Goal: Information Seeking & Learning: Learn about a topic

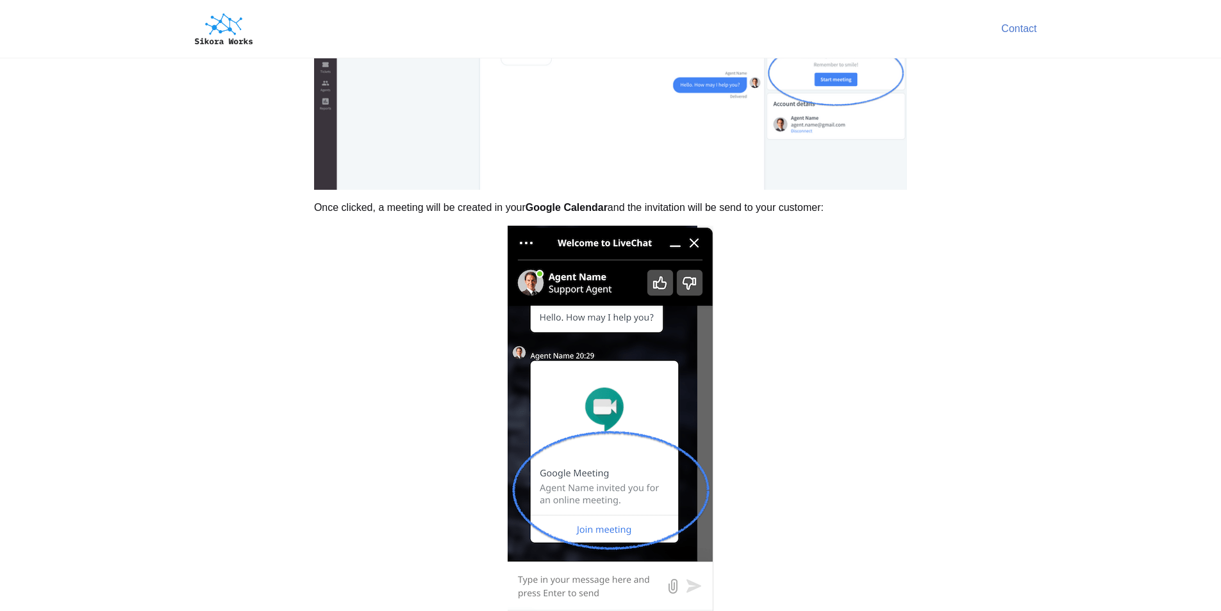
scroll to position [705, 0]
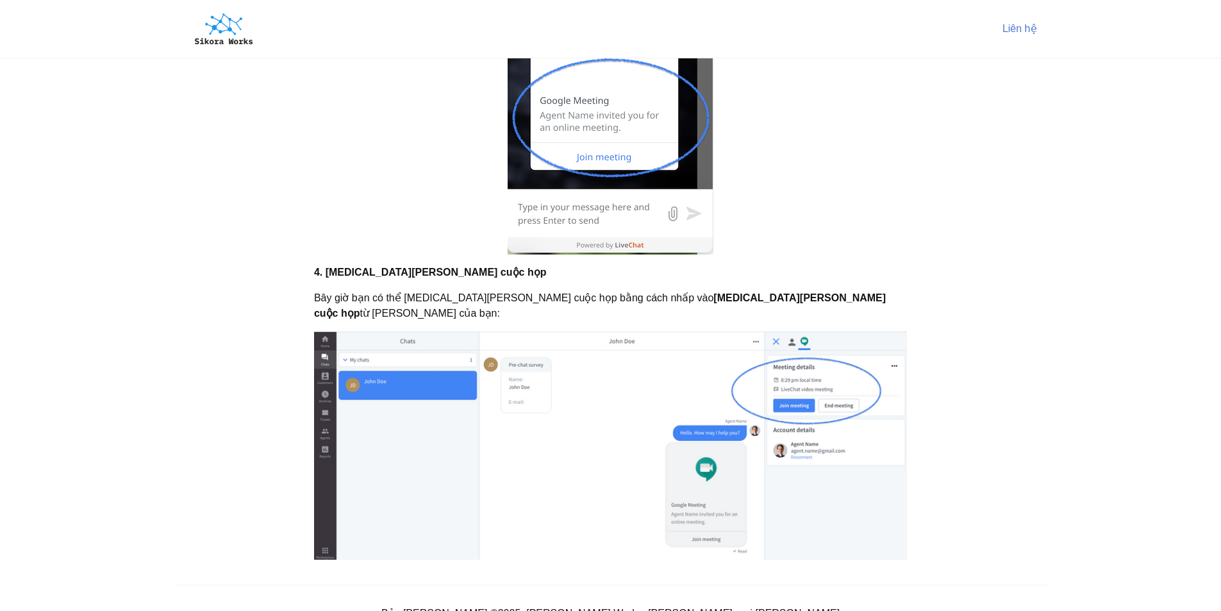
scroll to position [1286, 0]
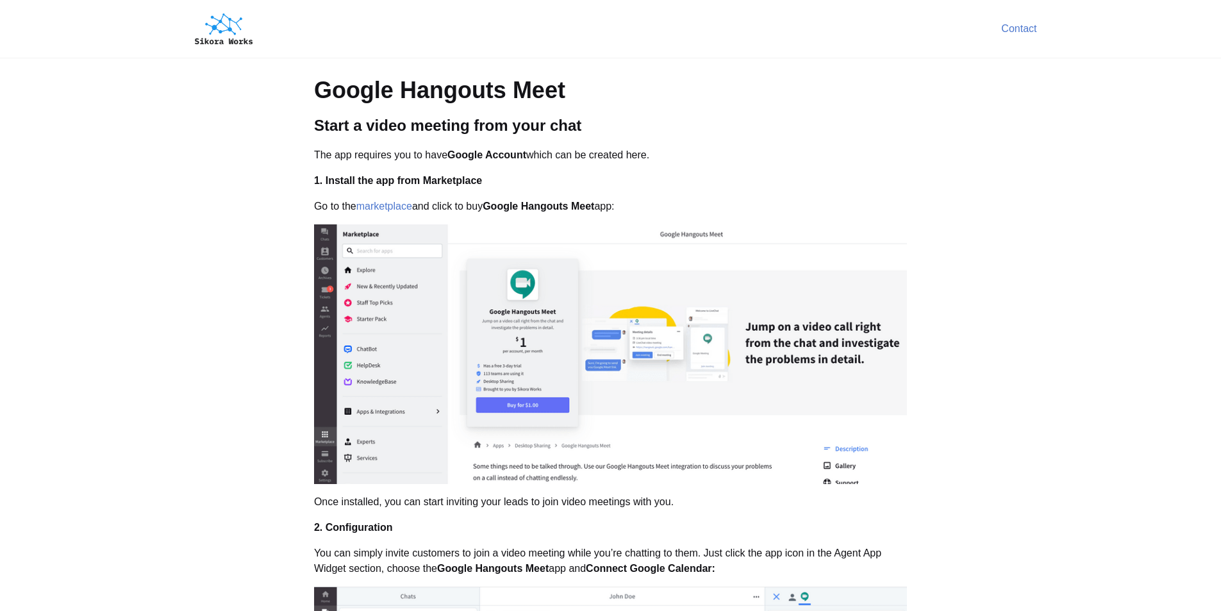
scroll to position [705, 0]
